Goal: Task Accomplishment & Management: Complete application form

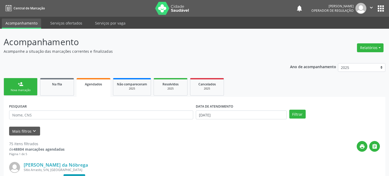
click at [23, 89] on div "Nova marcação" at bounding box center [21, 90] width 26 height 4
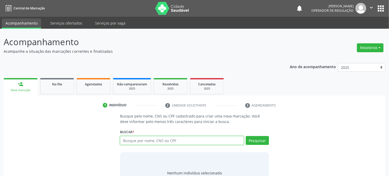
click at [166, 142] on input "text" at bounding box center [182, 140] width 124 height 9
type input "700002411379700"
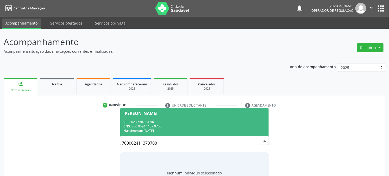
click at [199, 113] on div "Joilma Batista de Queiroz" at bounding box center [195, 113] width 142 height 4
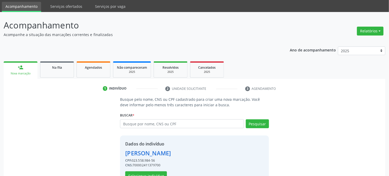
scroll to position [33, 0]
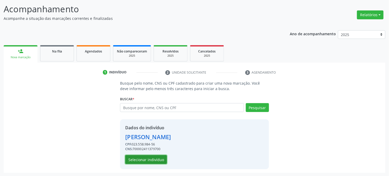
click at [158, 157] on button "Selecionar indivíduo" at bounding box center [146, 159] width 42 height 9
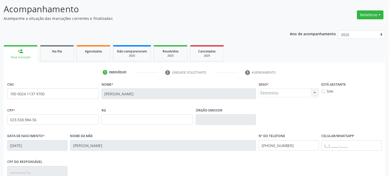
scroll to position [106, 0]
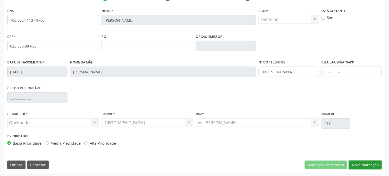
click at [362, 163] on button "Nova marcação" at bounding box center [365, 164] width 33 height 9
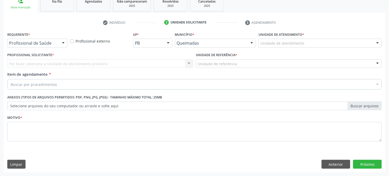
scroll to position [82, 0]
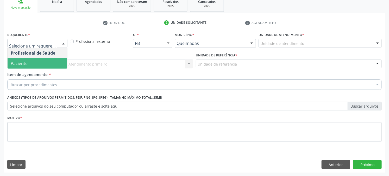
click at [29, 64] on span "Paciente" at bounding box center [38, 63] width 60 height 10
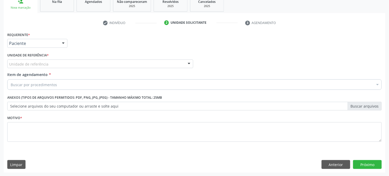
click at [32, 60] on div "Unidade de referência" at bounding box center [100, 63] width 186 height 9
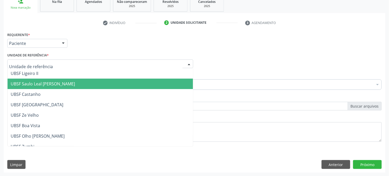
click at [31, 82] on span "UBSF Saulo Leal [PERSON_NAME]" at bounding box center [43, 84] width 64 height 6
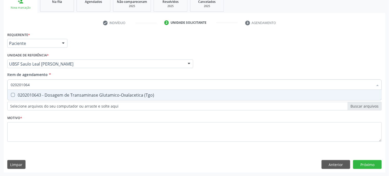
type input "0202010643"
click at [129, 93] on div "0202010643 - Dosagem de Transaminase Glutamico-Oxalacetica (Tgo)" at bounding box center [195, 95] width 368 height 4
checkbox \(Tgo\) "true"
type input "0202010643"
click at [0, 97] on div "Acompanhamento Acompanhe a situação das marcações correntes e finalizadas Relat…" at bounding box center [194, 61] width 389 height 230
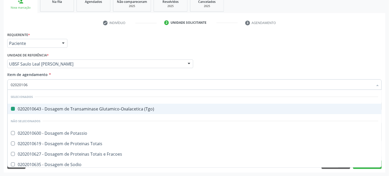
type input "020201065"
checkbox \(Tgo\) "false"
type input "0202010651"
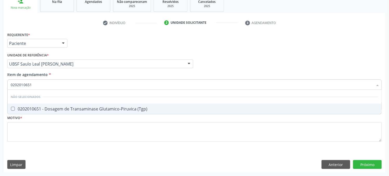
click at [19, 110] on div "0202010651 - Dosagem de Transaminase Glutamico-Piruvica (Tgp)" at bounding box center [195, 109] width 368 height 4
checkbox \(Tgp\) "true"
type input "0202010651"
click at [0, 101] on div "Acompanhamento Acompanhe a situação das marcações correntes e finalizadas Relat…" at bounding box center [194, 61] width 389 height 230
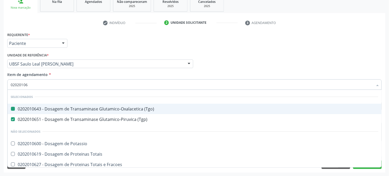
type input "020201063"
checkbox \(Tgo\) "false"
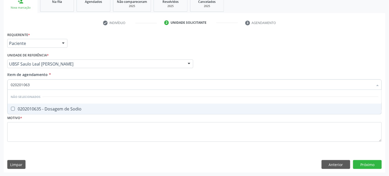
type input "0202010635"
click at [47, 110] on div "0202010635 - Dosagem de Sodio" at bounding box center [195, 109] width 368 height 4
checkbox Sodio "true"
click at [0, 106] on div "Acompanhamento Acompanhe a situação das marcações correntes e finalizadas Relat…" at bounding box center [194, 61] width 389 height 230
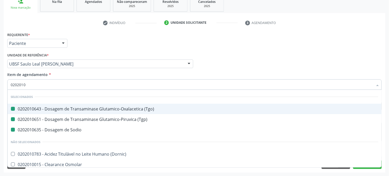
type input "02020107"
checkbox \(Tgo\) "false"
checkbox \(Tgp\) "false"
checkbox Sodio "false"
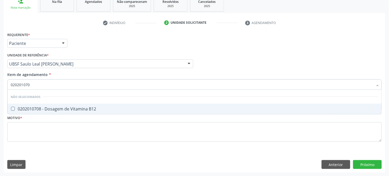
type input "0202010708"
click at [13, 106] on span "0202010708 - Dosagem de Vitamina B12" at bounding box center [195, 108] width 374 height 10
checkbox B12 "true"
click at [0, 106] on div "Acompanhamento Acompanhe a situação das marcações correntes e finalizadas Relat…" at bounding box center [194, 61] width 389 height 230
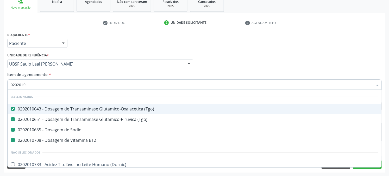
type input "02020107"
checkbox Sodio "false"
checkbox B12 "false"
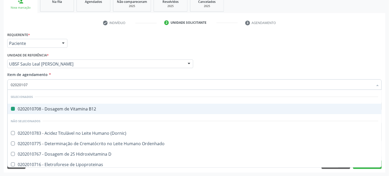
type input "020201076"
checkbox B12 "false"
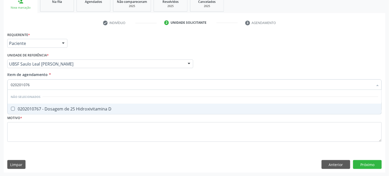
type input "0202010767"
click at [16, 103] on span "0202010767 - Dosagem de 25 Hidroxivitamina D" at bounding box center [195, 108] width 374 height 10
checkbox D "true"
click at [0, 106] on div "Acompanhamento Acompanhe a situação das marcações correntes e finalizadas Relat…" at bounding box center [194, 61] width 389 height 230
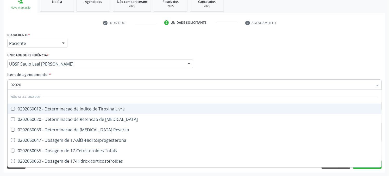
type input "020206"
checkbox Livre "false"
checkbox T3 "false"
checkbox Reverso "false"
checkbox 17-Alfa-Hidroxiprogesterona "false"
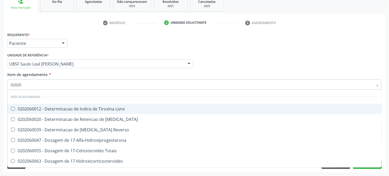
checkbox Totais "false"
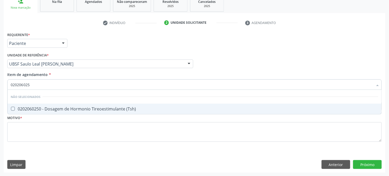
type input "0202060250"
click at [27, 107] on div "0202060250 - Dosagem de Hormonio Tireoestimulante (Tsh)" at bounding box center [195, 109] width 368 height 4
checkbox \(Tsh\) "true"
click at [0, 105] on div "Acompanhamento Acompanhe a situação das marcações correntes e finalizadas Relat…" at bounding box center [194, 61] width 389 height 230
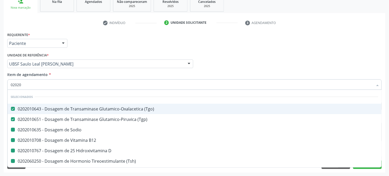
type input "020206"
checkbox Sodio "false"
checkbox B12 "false"
checkbox D "false"
checkbox \(Tsh\) "false"
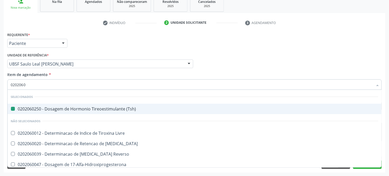
type input "02020603"
checkbox \(Tsh\) "false"
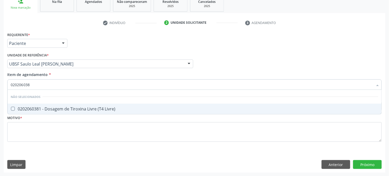
type input "0202060381"
click at [24, 111] on span "0202060381 - Dosagem de Tiroxina Livre (T4 Livre)" at bounding box center [195, 108] width 374 height 10
checkbox Livre\) "true"
click at [0, 90] on div "Acompanhamento Acompanhe a situação das marcações correntes e finalizadas Relat…" at bounding box center [194, 61] width 389 height 230
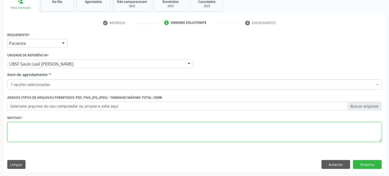
click at [54, 134] on textarea at bounding box center [194, 132] width 375 height 20
type textarea "HAS DESCOMPENSADA"
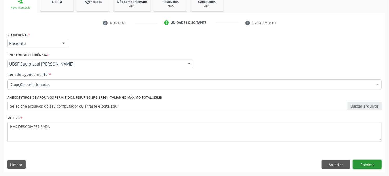
click at [373, 166] on button "Próximo" at bounding box center [367, 164] width 29 height 9
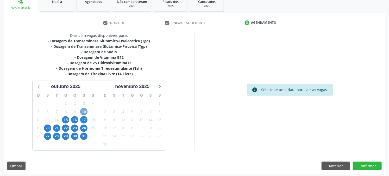
click at [83, 111] on span "10" at bounding box center [83, 111] width 7 height 7
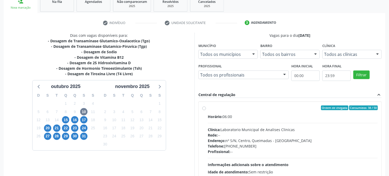
click at [259, 118] on div "Horário: 06:00" at bounding box center [293, 116] width 170 height 5
click at [206, 110] on input "Ordem de chegada Consumidos: 38 / 50 Horário: 06:00 Clínica: Laboratorio Munici…" at bounding box center [205, 107] width 4 height 5
radio input "true"
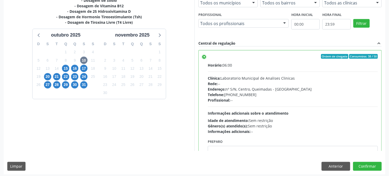
scroll to position [136, 0]
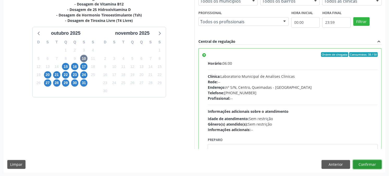
click at [364, 162] on button "Confirmar" at bounding box center [367, 164] width 29 height 9
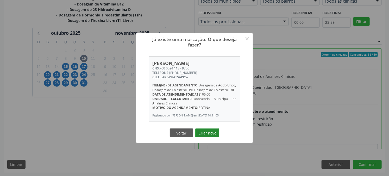
click at [213, 137] on button "Criar novo" at bounding box center [208, 132] width 24 height 9
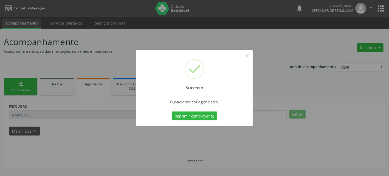
scroll to position [0, 0]
click at [174, 111] on button "Imprimir comprovante" at bounding box center [196, 115] width 45 height 9
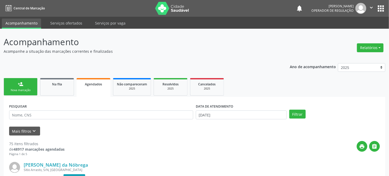
click at [13, 89] on div "Nova marcação" at bounding box center [21, 90] width 26 height 4
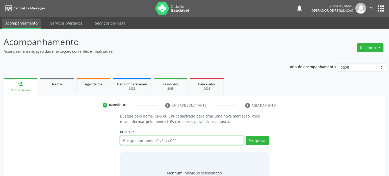
click at [142, 139] on input "text" at bounding box center [182, 140] width 124 height 9
type input "700002411379700"
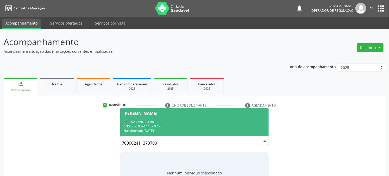
click at [160, 126] on div "CNS: 700 0024 1137 9700" at bounding box center [195, 126] width 142 height 4
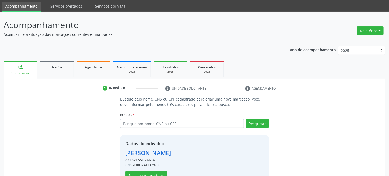
scroll to position [33, 0]
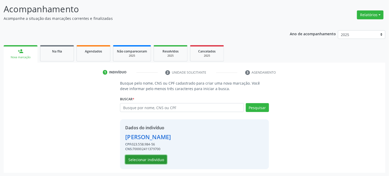
click at [143, 159] on button "Selecionar indivíduo" at bounding box center [146, 159] width 42 height 9
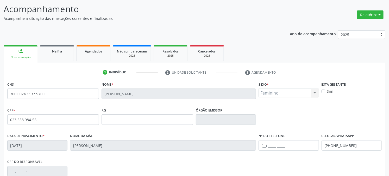
scroll to position [106, 0]
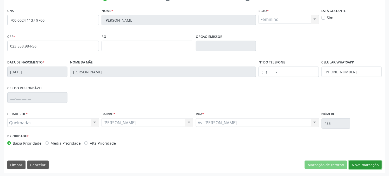
click at [358, 163] on button "Nova marcação" at bounding box center [365, 164] width 33 height 9
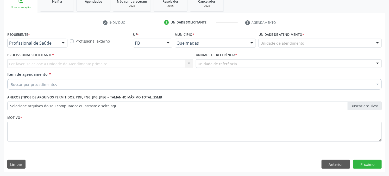
scroll to position [82, 0]
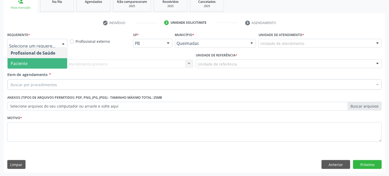
click at [17, 64] on span "Paciente" at bounding box center [19, 63] width 17 height 6
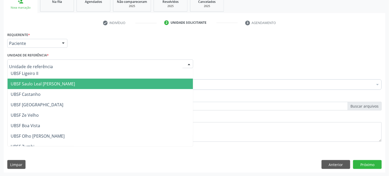
click at [23, 80] on span "UBSF Saulo Leal [PERSON_NAME]" at bounding box center [101, 83] width 186 height 10
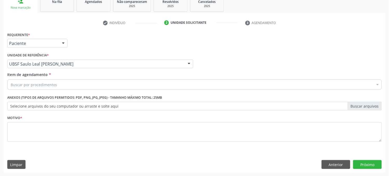
click at [23, 87] on div "Buscar por procedimentos" at bounding box center [194, 84] width 375 height 10
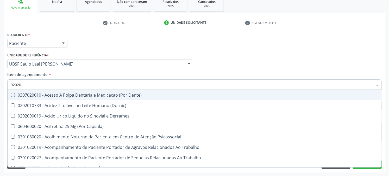
type input "020201"
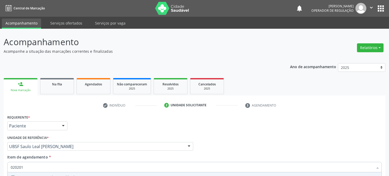
scroll to position [82, 0]
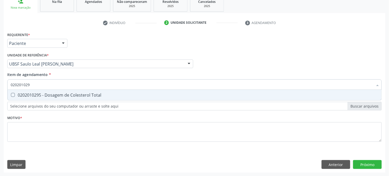
type input "0202010295"
click at [51, 93] on div "0202010295 - Dosagem de Colesterol Total" at bounding box center [195, 95] width 368 height 4
checkbox Total "true"
type input "0202010295"
click at [0, 87] on div "Acompanhamento Acompanhe a situação das marcações correntes e finalizadas Relat…" at bounding box center [194, 61] width 389 height 230
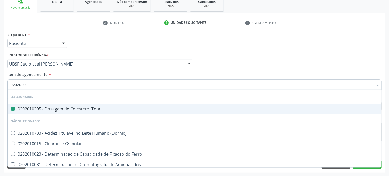
type input "02020103"
checkbox Total "false"
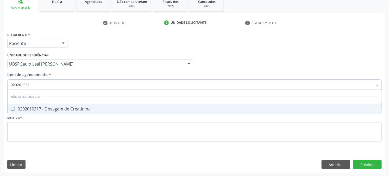
type input "0202010317"
click at [60, 110] on div "0202010317 - Dosagem de Creatinina" at bounding box center [195, 109] width 368 height 4
checkbox Creatinina "true"
type input "0202010317"
click at [0, 109] on div "Acompanhamento Acompanhe a situação das marcações correntes e finalizadas Relat…" at bounding box center [194, 61] width 389 height 230
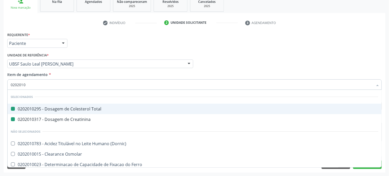
type input "02020100"
checkbox Total "false"
checkbox Creatinina "false"
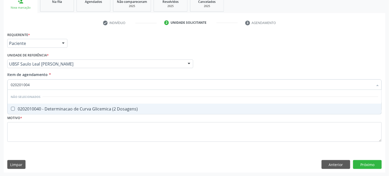
type input "0202010040"
click at [93, 110] on div "0202010040 - Determinacao de Curva Glicemica (2 Dosagens)" at bounding box center [195, 109] width 368 height 4
checkbox Dosagens\) "true"
click at [0, 88] on div "Acompanhamento Acompanhe a situação das marcações correntes e finalizadas Relat…" at bounding box center [194, 61] width 389 height 230
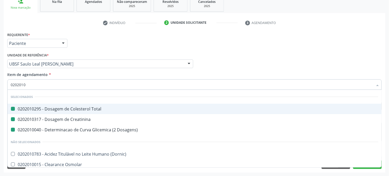
type input "02020106"
checkbox Total "false"
checkbox Creatinina "false"
checkbox Dosagens\) "false"
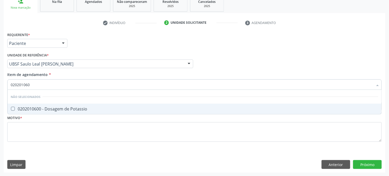
type input "0202010600"
click at [48, 113] on span "0202010600 - Dosagem de Potassio" at bounding box center [195, 108] width 374 height 10
checkbox Potassio "true"
click at [0, 109] on div "Acompanhamento Acompanhe a situação das marcações correntes e finalizadas Relat…" at bounding box center [194, 61] width 389 height 230
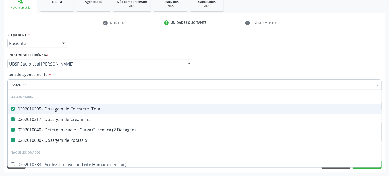
type input "02020106"
checkbox Dosagens\) "false"
checkbox Potassio "false"
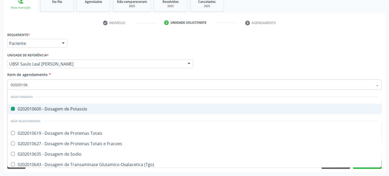
type input "020201067"
checkbox Potassio "false"
type input "0202010678"
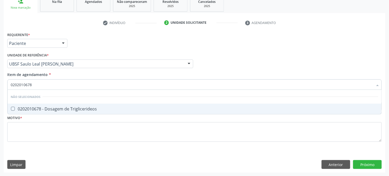
drag, startPoint x: 17, startPoint y: 107, endPoint x: 0, endPoint y: 103, distance: 17.4
click at [16, 107] on div "0202010678 - Dosagem de Triglicerideos" at bounding box center [195, 109] width 368 height 4
checkbox Triglicerideos "true"
click at [0, 103] on div "Acompanhamento Acompanhe a situação das marcações correntes e finalizadas Relat…" at bounding box center [194, 61] width 389 height 230
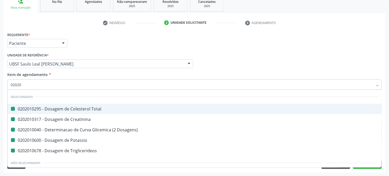
type input "020205"
checkbox Total "false"
checkbox Creatinina "false"
checkbox Dosagens\) "false"
checkbox Potassio "false"
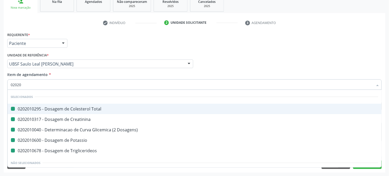
checkbox Triglicerideos "false"
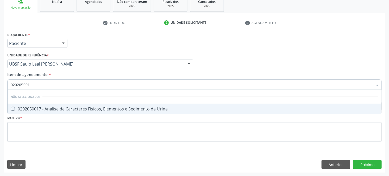
type input "0202050017"
drag, startPoint x: 55, startPoint y: 108, endPoint x: 50, endPoint y: 107, distance: 4.8
click at [55, 107] on div "0202050017 - Analise de Caracteres Fisicos, Elementos e Sedimento da Urina" at bounding box center [195, 109] width 368 height 4
checkbox Urina "true"
click at [0, 101] on div "Acompanhamento Acompanhe a situação das marcações correntes e finalizadas Relat…" at bounding box center [194, 61] width 389 height 230
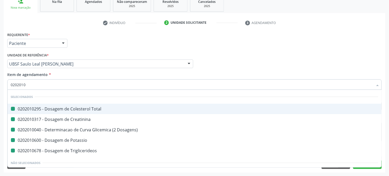
type input "02020104"
checkbox Total "false"
checkbox Creatinina "false"
checkbox Dosagens\) "false"
checkbox Potassio "false"
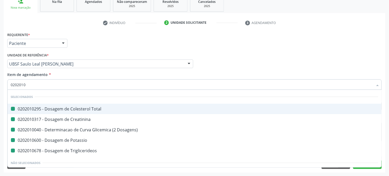
checkbox Triglicerideos "false"
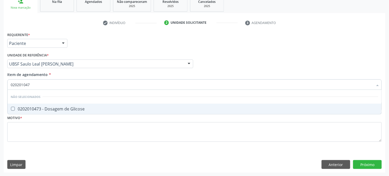
type input "0202010473"
click at [51, 107] on div "0202010473 - Dosagem de Glicose" at bounding box center [195, 109] width 368 height 4
checkbox Glicose "true"
click at [0, 100] on div "Acompanhamento Acompanhe a situação das marcações correntes e finalizadas Relat…" at bounding box center [194, 61] width 389 height 230
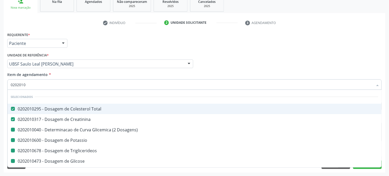
type input "02020102"
checkbox Dosagens\) "false"
checkbox Potassio "false"
checkbox Triglicerideos "false"
checkbox Glicose "false"
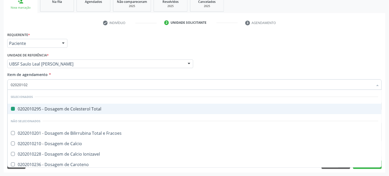
type input "020201027"
checkbox Total "false"
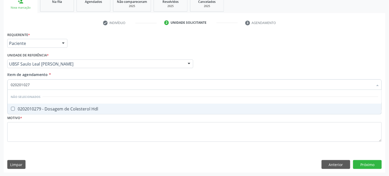
type input "0202010279"
click at [62, 108] on div "0202010279 - Dosagem de Colesterol Hdl" at bounding box center [195, 109] width 368 height 4
checkbox Hdl "true"
click at [0, 99] on div "Acompanhamento Acompanhe a situação das marcações correntes e finalizadas Relat…" at bounding box center [194, 61] width 389 height 230
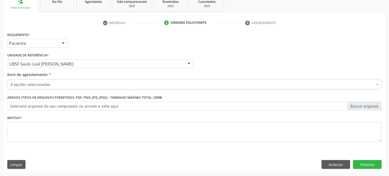
click at [19, 80] on div "8 opções selecionadas" at bounding box center [194, 84] width 375 height 10
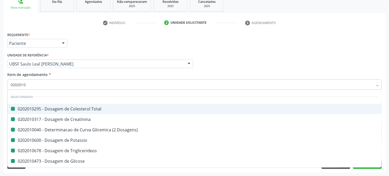
type input "02020105"
checkbox Total "false"
checkbox Creatinina "false"
checkbox Dosagens\) "false"
checkbox Potassio "false"
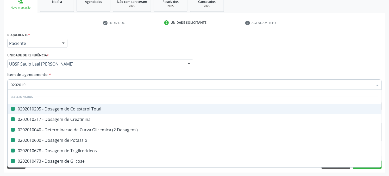
checkbox Triglicerideos "false"
checkbox Glicose "false"
checkbox Hdl "false"
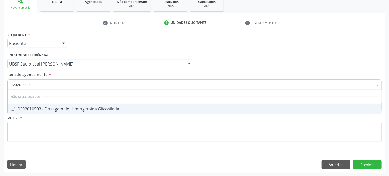
type input "0202010503"
click at [14, 110] on Glicosilada at bounding box center [13, 109] width 4 height 4
click at [11, 110] on Glicosilada "checkbox" at bounding box center [9, 108] width 3 height 3
checkbox Glicosilada "true"
click at [0, 117] on div "Acompanhamento Acompanhe a situação das marcações correntes e finalizadas Relat…" at bounding box center [194, 61] width 389 height 230
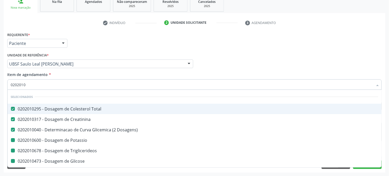
type input "02020102"
checkbox Potassio "false"
checkbox Triglicerideos "false"
checkbox Glicose "false"
checkbox Hdl "false"
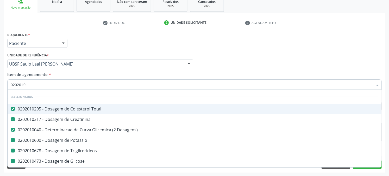
checkbox Glicosilada "false"
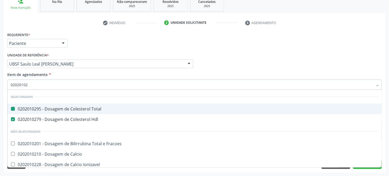
type input "020201028"
checkbox Total "false"
type input "0202010287"
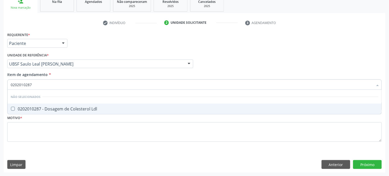
click at [14, 109] on Ldl at bounding box center [13, 109] width 4 height 4
click at [11, 109] on Ldl "checkbox" at bounding box center [9, 108] width 3 height 3
checkbox Ldl "true"
click at [0, 111] on div "Acompanhamento Acompanhe a situação das marcações correntes e finalizadas Relat…" at bounding box center [194, 61] width 389 height 230
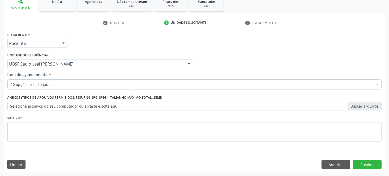
click at [23, 80] on div "10 opções selecionadas" at bounding box center [194, 84] width 375 height 10
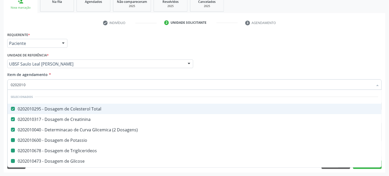
type input "02020106"
checkbox Potassio "false"
checkbox Triglicerideos "false"
checkbox Glicose "false"
checkbox Hdl "false"
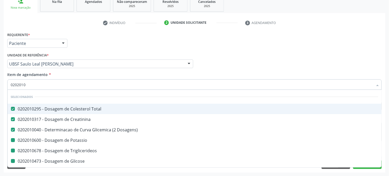
checkbox Glicosilada "false"
checkbox Ldl "false"
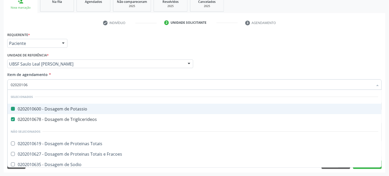
type input "020201069"
checkbox Potassio "false"
type input "0202010694"
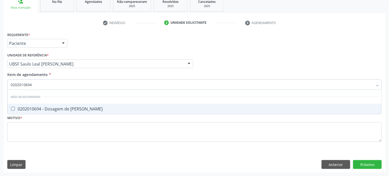
click at [17, 104] on span "0202010694 - Dosagem de Ureia" at bounding box center [195, 108] width 374 height 10
checkbox Ureia "true"
click at [0, 137] on div "Acompanhamento Acompanhe a situação das marcações correntes e finalizadas Relat…" at bounding box center [194, 61] width 389 height 230
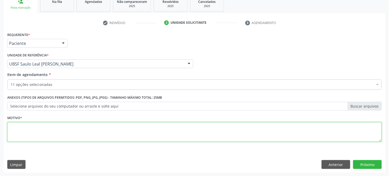
click at [46, 132] on textarea at bounding box center [194, 132] width 375 height 20
type textarea "HAS DESCOMPENSADA"
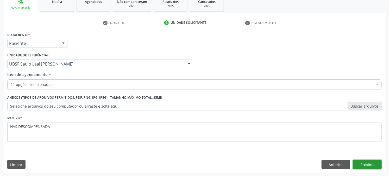
click at [375, 164] on button "Próximo" at bounding box center [367, 164] width 29 height 9
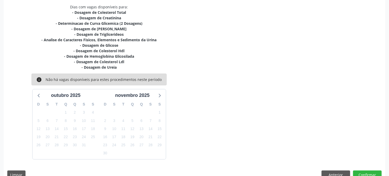
scroll to position [121, 0]
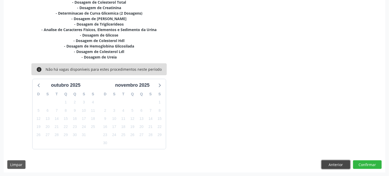
click at [341, 165] on button "Anterior" at bounding box center [336, 164] width 29 height 9
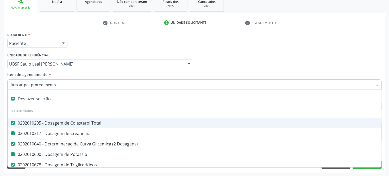
click at [11, 123] on Total at bounding box center [13, 123] width 4 height 4
click at [11, 123] on Total "checkbox" at bounding box center [9, 122] width 3 height 3
click at [0, 121] on div "Acompanhamento Acompanhe a situação das marcações correntes e finalizadas Relat…" at bounding box center [194, 61] width 389 height 230
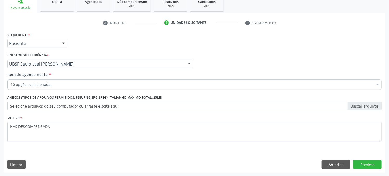
checkbox Creatinina "true"
click at [379, 164] on button "Próximo" at bounding box center [367, 164] width 29 height 9
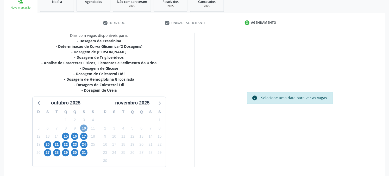
click at [86, 127] on span "10" at bounding box center [83, 127] width 7 height 7
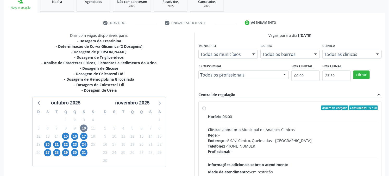
click at [248, 120] on div "Horário: 06:00 Clínica: Laboratorio Municipal de Analises Clinicas Rede: -- End…" at bounding box center [293, 150] width 170 height 72
click at [206, 110] on input "Ordem de chegada Consumidos: 39 / 50 Horário: 06:00 Clínica: Laboratorio Munici…" at bounding box center [205, 107] width 4 height 5
radio input "true"
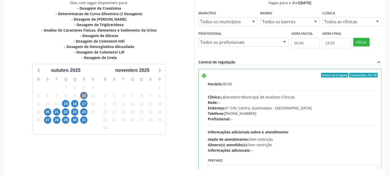
scroll to position [136, 0]
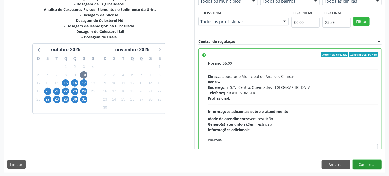
click at [361, 162] on button "Confirmar" at bounding box center [367, 164] width 29 height 9
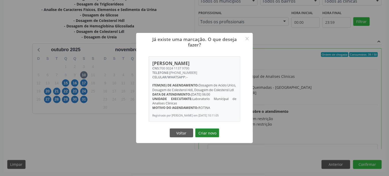
click at [212, 136] on button "Criar novo" at bounding box center [208, 132] width 24 height 9
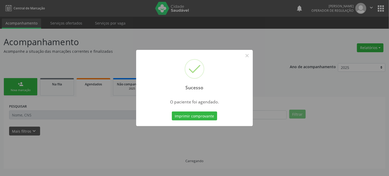
scroll to position [0, 0]
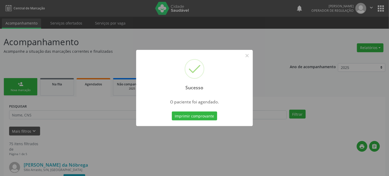
click at [172, 111] on button "Imprimir comprovante" at bounding box center [194, 115] width 45 height 9
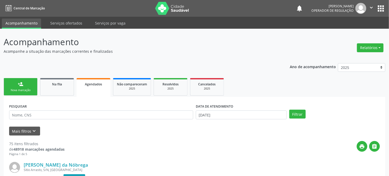
click at [12, 87] on link "person_add Nova marcação" at bounding box center [21, 86] width 34 height 17
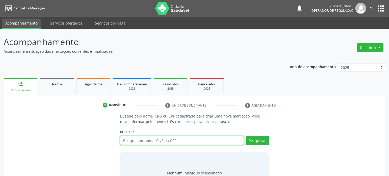
click at [142, 137] on input "text" at bounding box center [182, 140] width 124 height 9
type input "707006884509238"
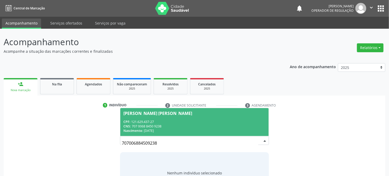
click at [176, 116] on span "Maria Auciene Guedes Augusto CPF: 121.629.437-27 CNS: 707 0068 8450 9238 Nascim…" at bounding box center [194, 122] width 148 height 28
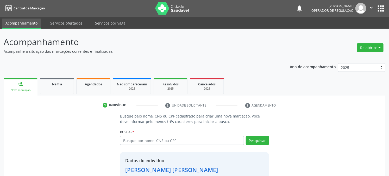
scroll to position [33, 0]
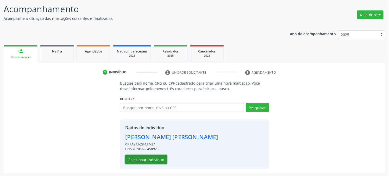
click at [155, 155] on button "Selecionar indivíduo" at bounding box center [146, 159] width 42 height 9
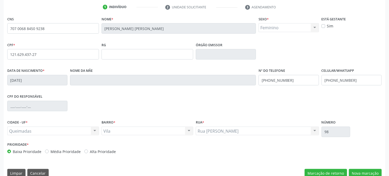
scroll to position [106, 0]
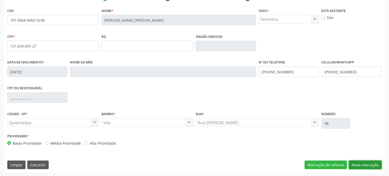
click at [369, 165] on button "Nova marcação" at bounding box center [365, 164] width 33 height 9
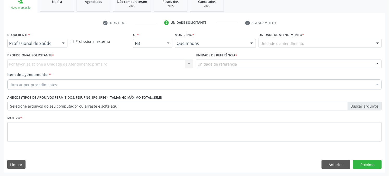
click at [32, 46] on div "Profissional de Saúde" at bounding box center [37, 43] width 60 height 9
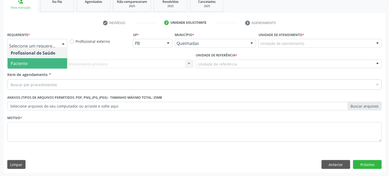
click at [21, 63] on span "Paciente" at bounding box center [19, 63] width 17 height 6
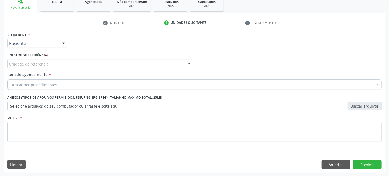
click at [25, 59] on div "Unidade de referência" at bounding box center [100, 63] width 186 height 9
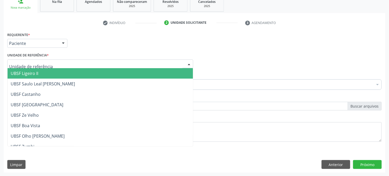
type input "V"
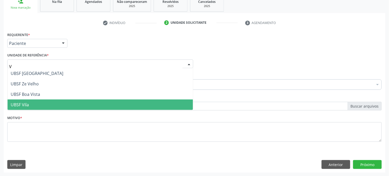
click at [24, 107] on span "UBSF Vila" at bounding box center [101, 104] width 186 height 10
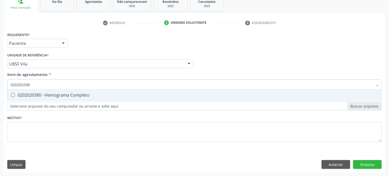
type input "0202020380"
click at [33, 95] on div "0202020380 - Hemograma Completo" at bounding box center [195, 95] width 368 height 4
checkbox Completo "true"
type input "0202020380"
click at [0, 84] on div "Acompanhamento Acompanhe a situação das marcações correntes e finalizadas Relat…" at bounding box center [194, 61] width 389 height 230
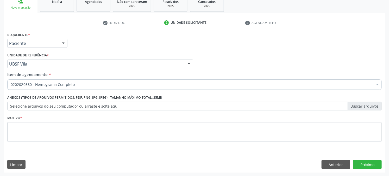
click at [32, 87] on div "0202020380 - Hemograma Completo" at bounding box center [194, 84] width 375 height 10
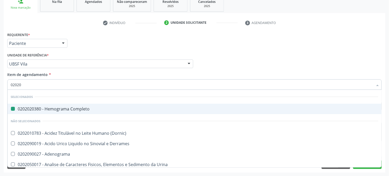
type input "020201"
checkbox Completo "false"
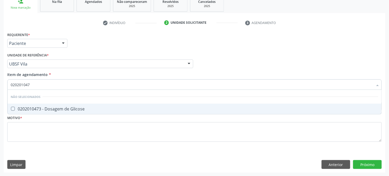
type input "0202010473"
click at [50, 108] on div "0202010473 - Dosagem de Glicose" at bounding box center [195, 109] width 368 height 4
checkbox Glicose "true"
click at [0, 103] on div "Acompanhamento Acompanhe a situação das marcações correntes e finalizadas Relat…" at bounding box center [194, 61] width 389 height 230
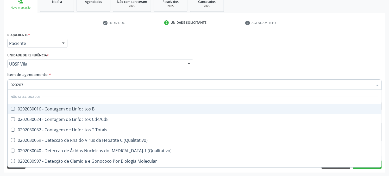
type input "0202030"
checkbox B "false"
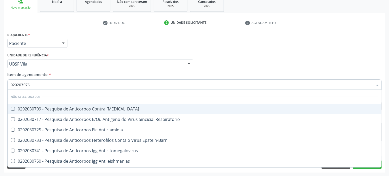
type input "0202030768"
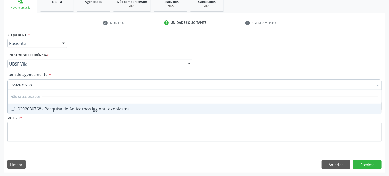
click at [50, 107] on div "0202030768 - Pesquisa de Anticorpos Igg Antitoxoplasma" at bounding box center [195, 109] width 368 height 4
checkbox Antitoxoplasma "true"
type input "0202030768"
click at [0, 110] on div "Acompanhamento Acompanhe a situação das marcações correntes e finalizadas Relat…" at bounding box center [194, 61] width 389 height 230
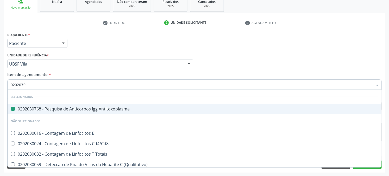
type input "02020308"
checkbox Antitoxoplasma "false"
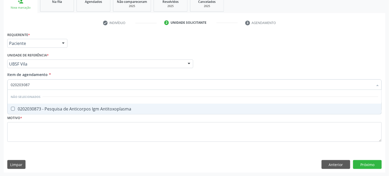
type input "0202030873"
click at [59, 110] on div "0202030873 - Pesquisa de Anticorpos Igm Antitoxoplasma" at bounding box center [195, 109] width 368 height 4
checkbox Antitoxoplasma "true"
click at [0, 102] on div "Acompanhamento Acompanhe a situação das marcações correntes e finalizadas Relat…" at bounding box center [194, 61] width 389 height 230
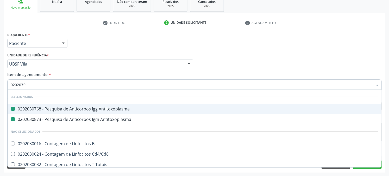
type input "02020309"
checkbox Antitoxoplasma "false"
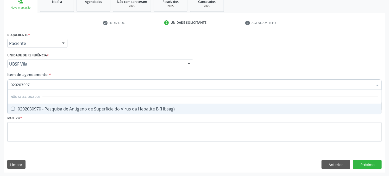
type input "0202030970"
click at [46, 109] on div "0202030970 - Pesquisa de Antigeno de Superficie do Virus da Hepatite B (Hbsag)" at bounding box center [195, 109] width 368 height 4
checkbox \(Hbsag\) "true"
click at [0, 81] on div "Acompanhamento Acompanhe a situação das marcações correntes e finalizadas Relat…" at bounding box center [194, 61] width 389 height 230
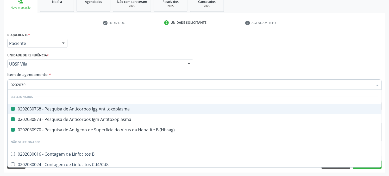
type input "02020306"
checkbox Antitoxoplasma "false"
checkbox \(Hbsag\) "false"
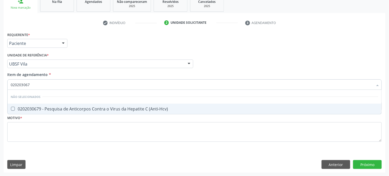
type input "0202030679"
click at [16, 109] on div "0202030679 - Pesquisa de Anticorpos Contra o Virus da Hepatite C (Anti-Hcv)" at bounding box center [195, 109] width 368 height 4
checkbox \(Anti-Hcv\) "true"
click at [0, 110] on div "Acompanhamento Acompanhe a situação das marcações correntes e finalizadas Relat…" at bounding box center [194, 61] width 389 height 230
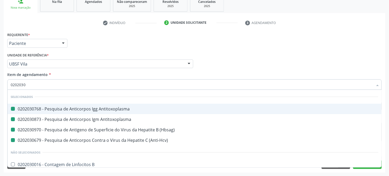
type input "02020303"
checkbox Antitoxoplasma "false"
checkbox \(Hbsag\) "false"
checkbox \(Anti-Hcv\) "false"
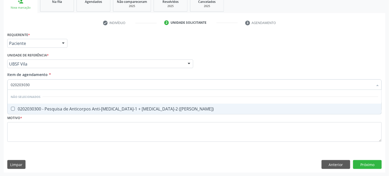
type input "0202030300"
click at [32, 111] on span "0202030300 - Pesquisa de Anticorpos Anti-[MEDICAL_DATA]-1 + [MEDICAL_DATA]-2 ([…" at bounding box center [195, 108] width 374 height 10
checkbox \(Elisa\) "true"
click at [0, 105] on div "Acompanhamento Acompanhe a situação das marcações correntes e finalizadas Relat…" at bounding box center [194, 61] width 389 height 230
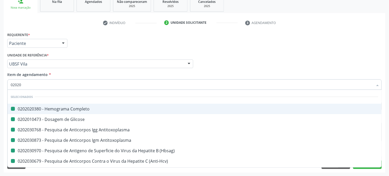
type input "020205"
checkbox Completo "false"
checkbox Glicose "false"
checkbox Antitoxoplasma "false"
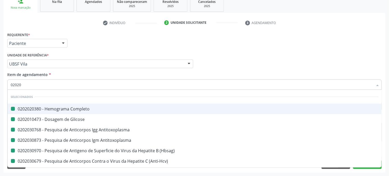
checkbox \(Hbsag\) "false"
checkbox \(Anti-Hcv\) "false"
checkbox \(Elisa\) "false"
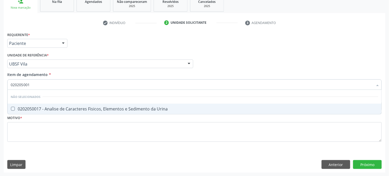
type input "0202050017"
click at [26, 109] on div "0202050017 - Analise de Caracteres Fisicos, Elementos e Sedimento da Urina" at bounding box center [195, 109] width 368 height 4
checkbox Urina "true"
click at [0, 106] on div "Acompanhamento Acompanhe a situação das marcações correntes e finalizadas Relat…" at bounding box center [194, 61] width 389 height 230
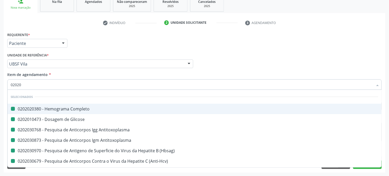
type input "020208"
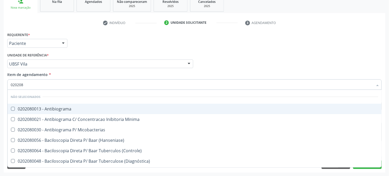
checkbox Antibiograma "false"
checkbox Minima "false"
checkbox Micobacterias "false"
checkbox \(Hanseniase\) "false"
checkbox \(Controle\) "false"
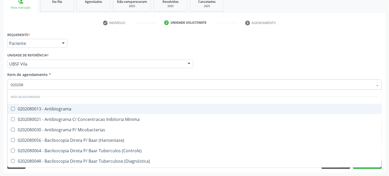
checkbox \(Diagnóstica\) "false"
checkbox \(Gram\) "false"
checkbox Herpesvirus "false"
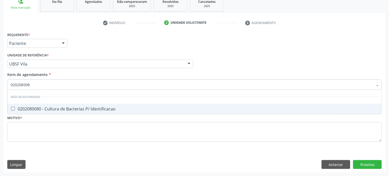
type input "0202080080"
click at [31, 109] on div "0202080080 - Cultura de Bacterias P/ Identificacao" at bounding box center [195, 109] width 368 height 4
checkbox Identificacao "true"
click at [0, 108] on div "Acompanhamento Acompanhe a situação das marcações correntes e finalizadas Relat…" at bounding box center [194, 61] width 389 height 230
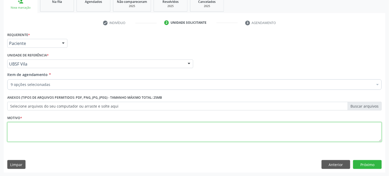
click at [67, 131] on textarea at bounding box center [194, 132] width 375 height 20
type textarea "GESTAÇÃO"
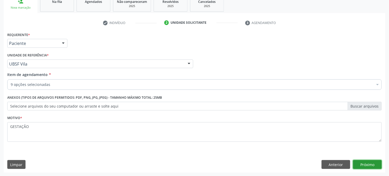
click at [358, 160] on button "Próximo" at bounding box center [367, 164] width 29 height 9
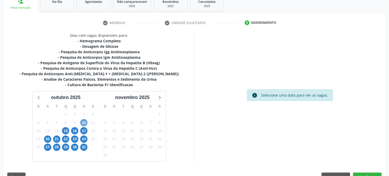
click at [85, 122] on span "10" at bounding box center [83, 122] width 7 height 7
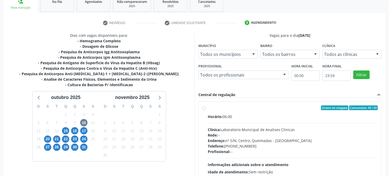
click at [304, 139] on div "Endereço: nº S/N, Centro, Queimadas - PB" at bounding box center [293, 140] width 170 height 5
click at [206, 110] on input "Ordem de chegada Consumidos: 40 / 50 Horário: 06:00 Clínica: Laboratorio Munici…" at bounding box center [205, 107] width 4 height 5
radio input "true"
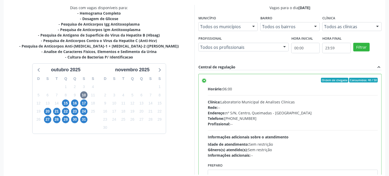
scroll to position [136, 0]
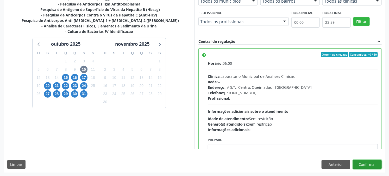
click at [363, 161] on button "Confirmar" at bounding box center [367, 164] width 29 height 9
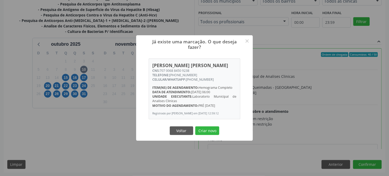
click at [196, 126] on button "Criar novo" at bounding box center [208, 130] width 24 height 9
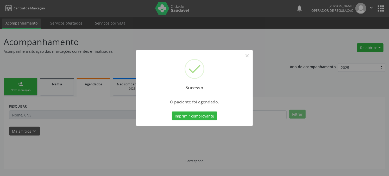
scroll to position [0, 0]
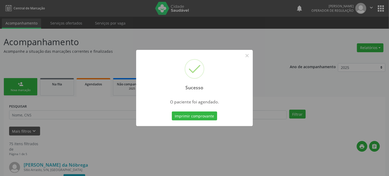
click at [172, 111] on button "Imprimir comprovante" at bounding box center [194, 115] width 45 height 9
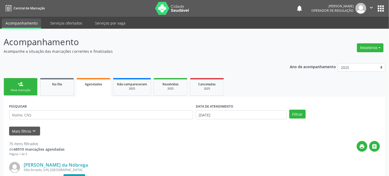
click at [31, 92] on div "Nova marcação" at bounding box center [21, 90] width 26 height 4
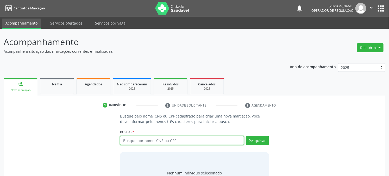
click at [143, 144] on input "text" at bounding box center [182, 140] width 124 height 9
type input "707006884509238"
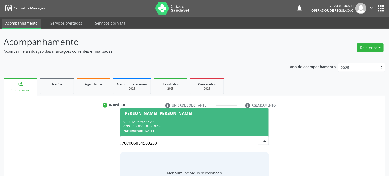
click at [167, 119] on div "CPF: 121.629.437-27" at bounding box center [195, 121] width 142 height 4
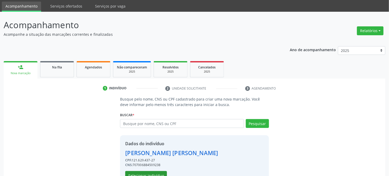
scroll to position [33, 0]
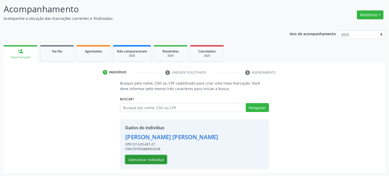
click at [146, 158] on button "Selecionar indivíduo" at bounding box center [146, 159] width 42 height 9
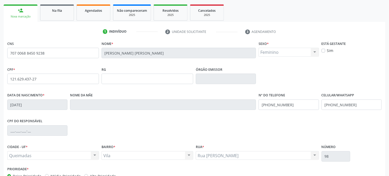
scroll to position [106, 0]
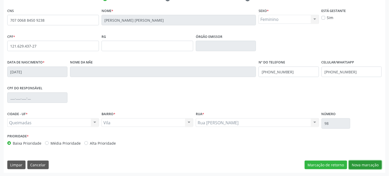
drag, startPoint x: 367, startPoint y: 162, endPoint x: 364, endPoint y: 162, distance: 3.1
click at [367, 162] on button "Nova marcação" at bounding box center [365, 164] width 33 height 9
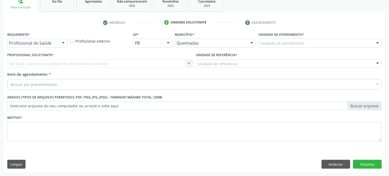
scroll to position [82, 0]
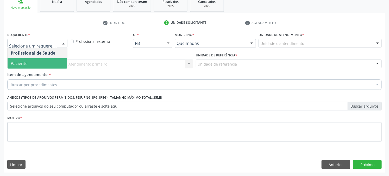
click at [37, 63] on span "Paciente" at bounding box center [38, 63] width 60 height 10
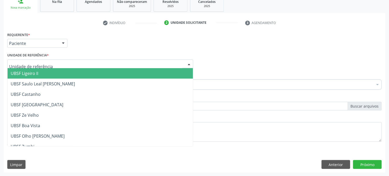
type input "V"
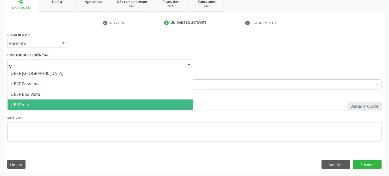
click at [29, 105] on span "UBSF Vila" at bounding box center [20, 105] width 18 height 6
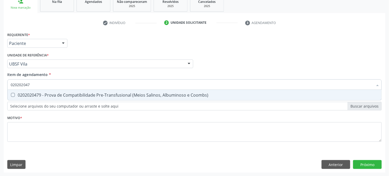
type input "0202020479"
click at [41, 93] on div "0202020479 - Prova de Compatibilidade Pre-Transfusional (Meios Salinos, Albumin…" at bounding box center [195, 95] width 368 height 4
checkbox Coombs\) "true"
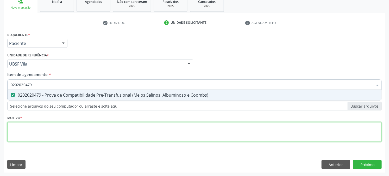
click at [43, 130] on div "Requerente * Paciente Profissional de Saúde Paciente Nenhum resultado encontrad…" at bounding box center [194, 90] width 375 height 118
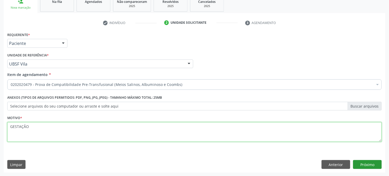
type textarea "GESTAÇÃO"
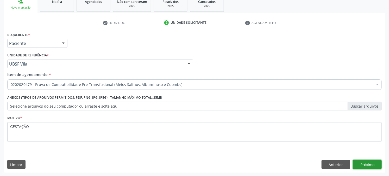
click at [358, 162] on button "Próximo" at bounding box center [367, 164] width 29 height 9
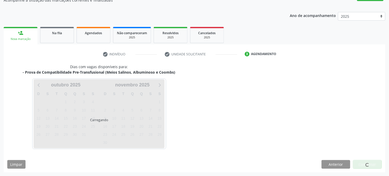
scroll to position [51, 0]
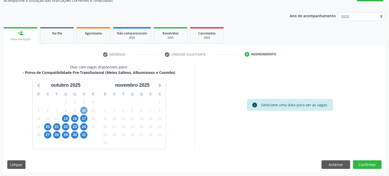
click at [81, 111] on span "10" at bounding box center [83, 110] width 7 height 7
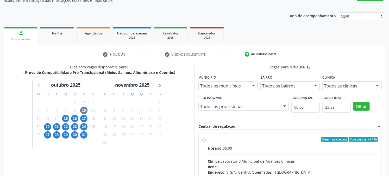
click at [241, 148] on div "Horário: 06:00" at bounding box center [293, 147] width 170 height 5
click at [206, 142] on input "Ordem de chegada Consumidos: 41 / 50 Horário: 06:00 Clínica: Laboratorio Munici…" at bounding box center [205, 139] width 4 height 5
radio input "true"
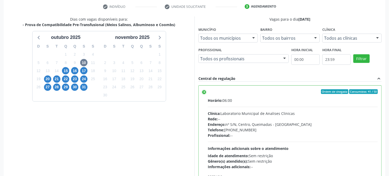
scroll to position [136, 0]
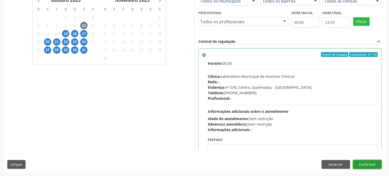
click at [364, 161] on button "Confirmar" at bounding box center [367, 164] width 29 height 9
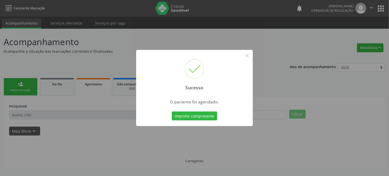
scroll to position [0, 0]
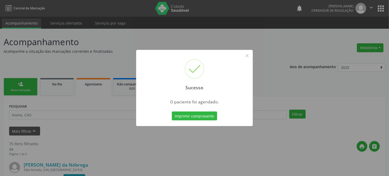
click at [172, 111] on button "Imprimir comprovante" at bounding box center [194, 115] width 45 height 9
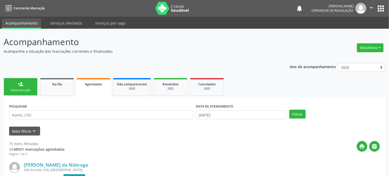
click at [18, 91] on div "Nova marcação" at bounding box center [21, 90] width 26 height 4
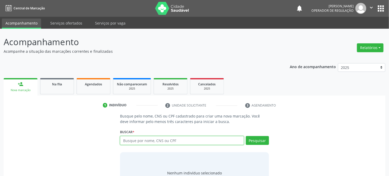
click at [128, 141] on input "text" at bounding box center [182, 140] width 124 height 9
type input "709003817944819"
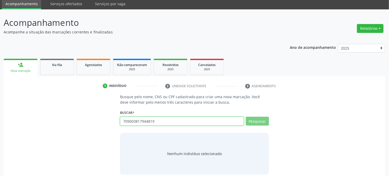
scroll to position [25, 0]
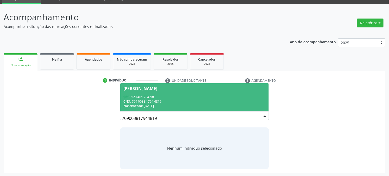
click at [142, 93] on span "[PERSON_NAME] CPF: 120.481.704-98 CNS: 709 0038 1794 4819 Nascimento: [DATE]" at bounding box center [194, 97] width 148 height 28
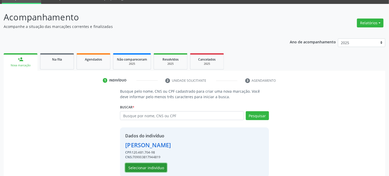
click at [135, 167] on button "Selecionar indivíduo" at bounding box center [146, 167] width 42 height 9
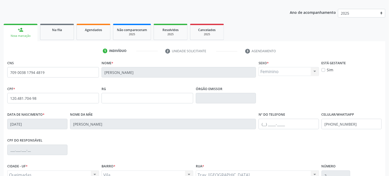
scroll to position [106, 0]
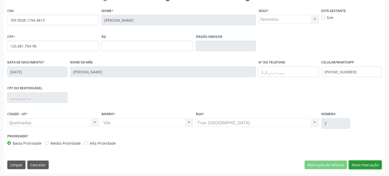
click at [369, 163] on button "Nova marcação" at bounding box center [365, 164] width 33 height 9
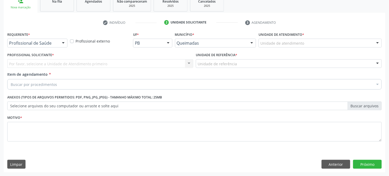
scroll to position [82, 0]
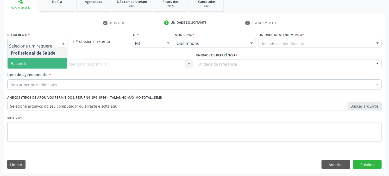
click at [32, 64] on span "Paciente" at bounding box center [38, 63] width 60 height 10
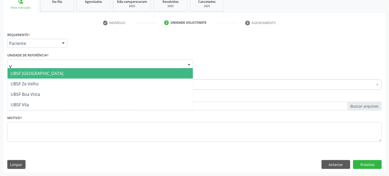
type input "VI"
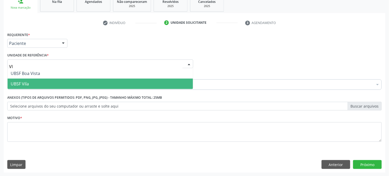
click at [32, 83] on span "UBSF Vila" at bounding box center [101, 83] width 186 height 10
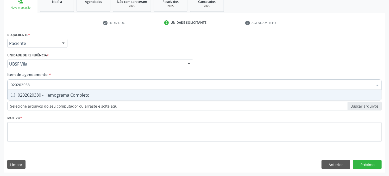
type input "0202020380"
click at [37, 94] on div "0202020380 - Hemograma Completo" at bounding box center [195, 95] width 368 height 4
checkbox Completo "true"
type input "0202020380"
click at [0, 108] on div "Acompanhamento Acompanhe a situação das marcações correntes e finalizadas Relat…" at bounding box center [194, 61] width 389 height 230
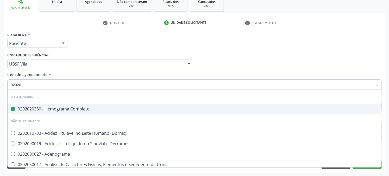
type input "020201"
checkbox Completo "false"
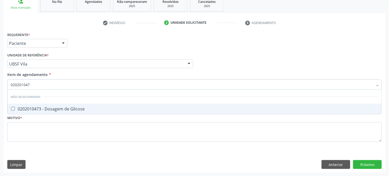
type input "0202010473"
click at [42, 107] on div "0202010473 - Dosagem de Glicose" at bounding box center [195, 109] width 368 height 4
checkbox Glicose "true"
type input "0202010473"
click at [0, 88] on div "Acompanhamento Acompanhe a situação das marcações correntes e finalizadas Relat…" at bounding box center [194, 61] width 389 height 230
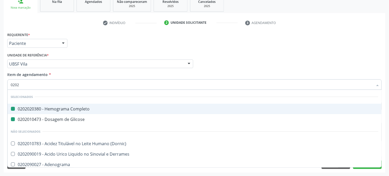
type input "02021"
checkbox Completo "false"
checkbox Glicose "false"
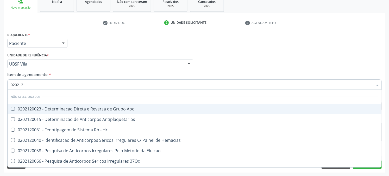
type input "020212"
click at [0, 80] on div "Acompanhamento Acompanhe a situação das marcações correntes e finalizadas Relat…" at bounding box center [194, 61] width 389 height 230
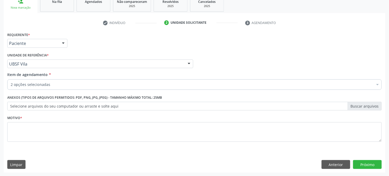
checkbox Completo "true"
checkbox Glicose "true"
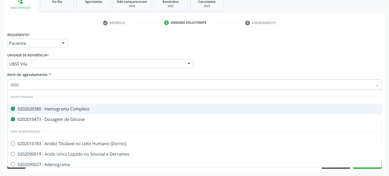
type input "02021"
checkbox Completo "false"
checkbox Glicose "false"
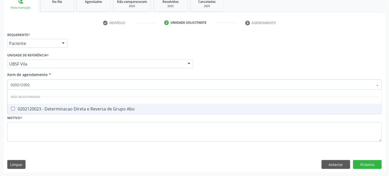
type input "0202120023"
click at [14, 110] on span "0202120023 - Determinacao Direta e Reversa de Grupo Abo" at bounding box center [195, 108] width 374 height 10
checkbox Abo "true"
type input "0202120023"
click at [0, 100] on div "Acompanhamento Acompanhe a situação das marcações correntes e finalizadas Relat…" at bounding box center [194, 61] width 389 height 230
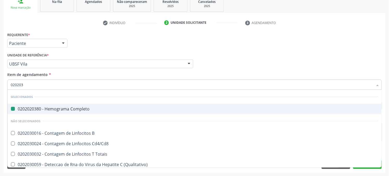
type input "0202030"
checkbox Completo "false"
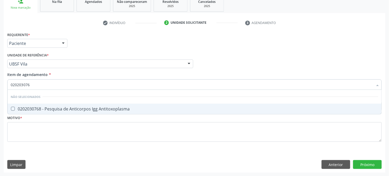
type input "0202030768"
click at [40, 108] on div "0202030768 - Pesquisa de Anticorpos Igg Antitoxoplasma" at bounding box center [195, 109] width 368 height 4
checkbox Antitoxoplasma "true"
click at [0, 133] on div "Acompanhamento Acompanhe a situação das marcações correntes e finalizadas Relat…" at bounding box center [194, 61] width 389 height 230
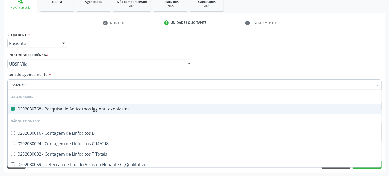
type input "02020308"
checkbox Antitoxoplasma "false"
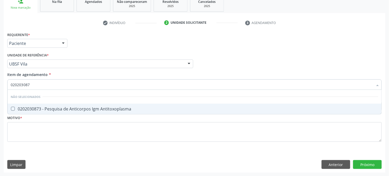
type input "0202030873"
click at [69, 107] on div "0202030873 - Pesquisa de Anticorpos Igm Antitoxoplasma" at bounding box center [195, 109] width 368 height 4
checkbox Antitoxoplasma "true"
click at [0, 102] on div "Acompanhamento Acompanhe a situação das marcações correntes e finalizadas Relat…" at bounding box center [194, 61] width 389 height 230
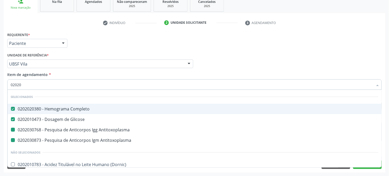
type input "020202"
checkbox Antitoxoplasma "false"
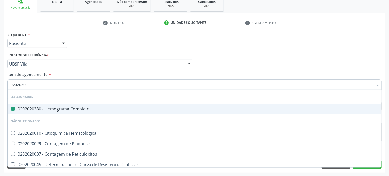
type input "02020204"
checkbox Completo "false"
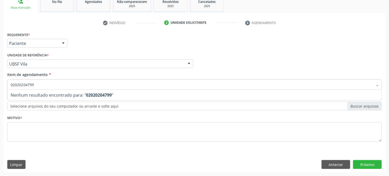
type input "0202020479"
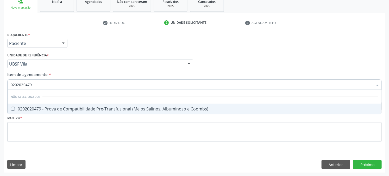
click at [181, 107] on div "0202020479 - Prova de Compatibilidade Pre-Transfusional (Meios Salinos, Albumin…" at bounding box center [195, 109] width 368 height 4
checkbox Coombs\) "true"
click at [0, 118] on div "Acompanhamento Acompanhe a situação das marcações correntes e finalizadas Relat…" at bounding box center [194, 61] width 389 height 230
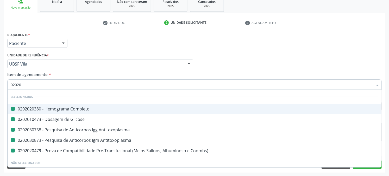
type input "020205"
checkbox Completo "false"
checkbox Glicose "false"
checkbox Antitoxoplasma "false"
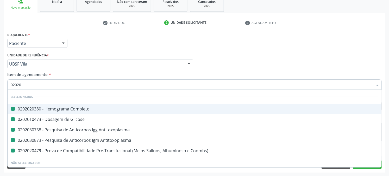
checkbox Coombs\) "false"
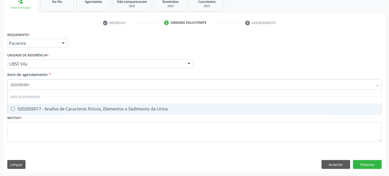
type input "0202050017"
click at [50, 113] on span "0202050017 - Analise de Caracteres Fisicos, Elementos e Sedimento da Urina" at bounding box center [195, 108] width 374 height 10
checkbox Urina "true"
click at [0, 91] on div "Acompanhamento Acompanhe a situação das marcações correntes e finalizadas Relat…" at bounding box center [194, 61] width 389 height 230
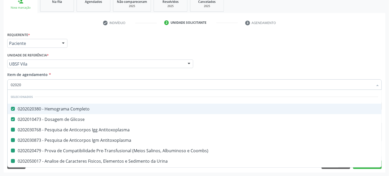
type input "020204"
checkbox Antitoxoplasma "false"
checkbox Coombs\) "false"
checkbox Urina "false"
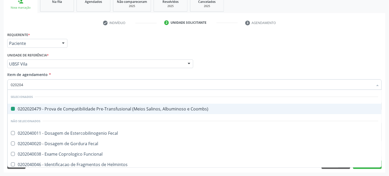
type input "0202040"
checkbox Coombs\) "false"
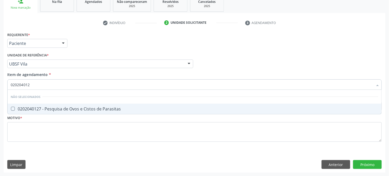
type input "0202040127"
click at [29, 107] on div "0202040127 - Pesquisa de Ovos e Cistos de Parasitas" at bounding box center [195, 109] width 368 height 4
checkbox Parasitas "true"
click at [0, 107] on div "Acompanhamento Acompanhe a situação das marcações correntes e finalizadas Relat…" at bounding box center [194, 61] width 389 height 230
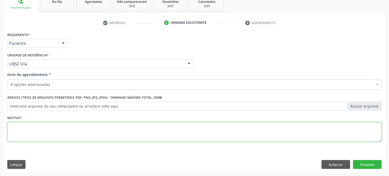
click at [53, 126] on textarea at bounding box center [194, 132] width 375 height 20
type textarea "GESTAÇÃO"
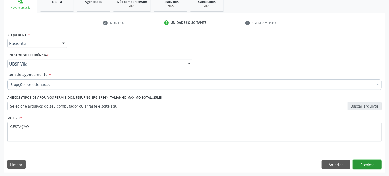
click at [371, 163] on button "Próximo" at bounding box center [367, 164] width 29 height 9
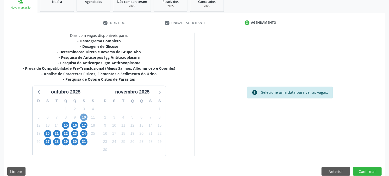
click at [83, 117] on span "10" at bounding box center [83, 116] width 7 height 7
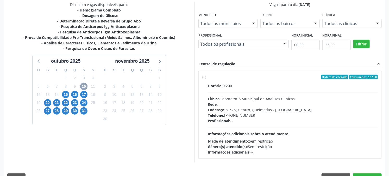
scroll to position [126, 0]
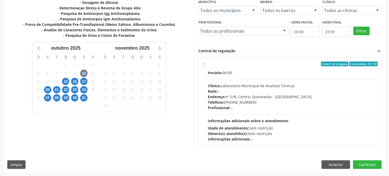
click at [251, 97] on div "Endereço: nº S/N, Centro, Queimadas - PB" at bounding box center [293, 96] width 170 height 5
click at [206, 66] on input "Ordem de chegada Consumidos: 42 / 50 Horário: 06:00 Clínica: Laboratorio Munici…" at bounding box center [205, 64] width 4 height 5
radio input "true"
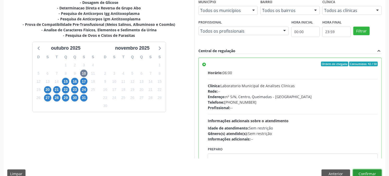
click at [371, 171] on button "Confirmar" at bounding box center [367, 173] width 29 height 9
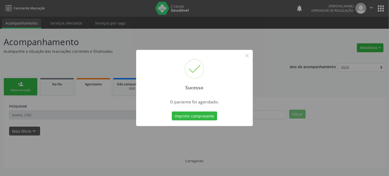
scroll to position [0, 0]
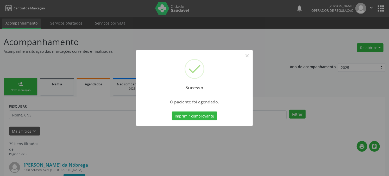
click at [172, 111] on button "Imprimir comprovante" at bounding box center [194, 115] width 45 height 9
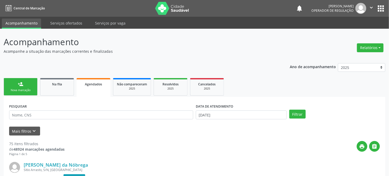
click at [178, 49] on p "Acompanhe a situação das marcações correntes e finalizadas" at bounding box center [137, 50] width 267 height 5
